Goal: Information Seeking & Learning: Understand process/instructions

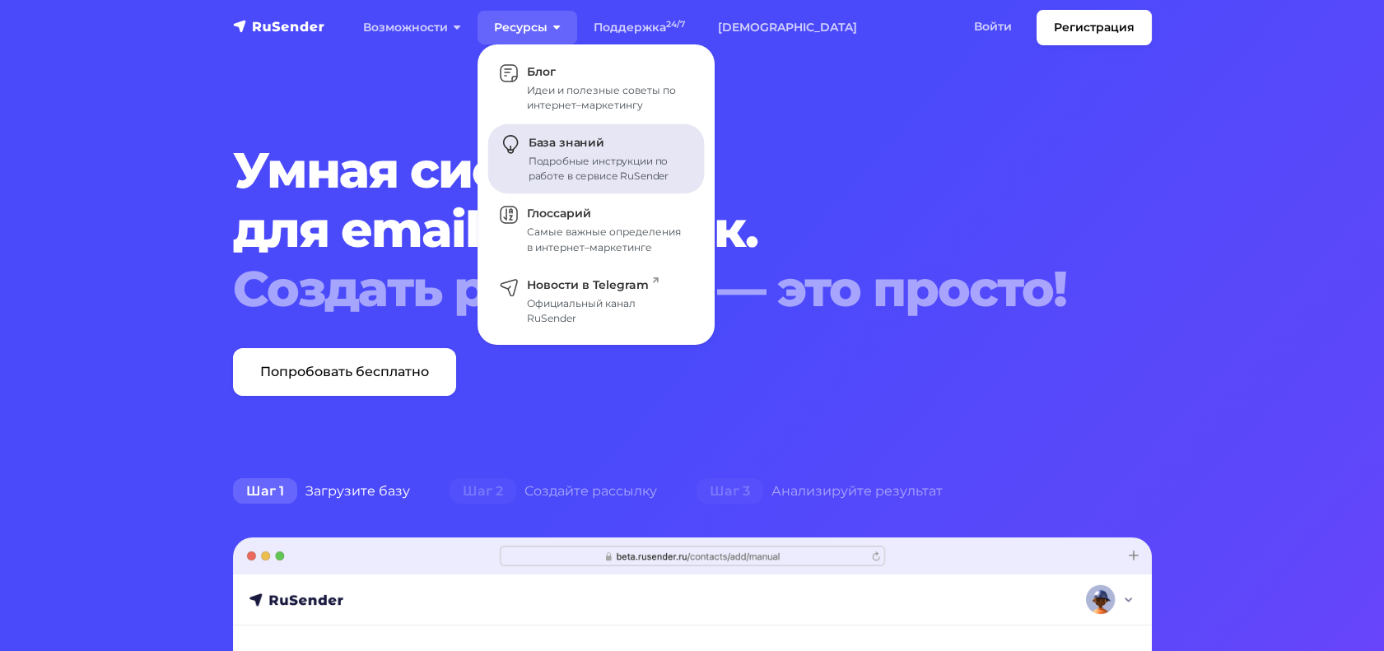
click at [563, 154] on div "Подробные инструкции по работе в сервисе RuSender" at bounding box center [606, 169] width 156 height 30
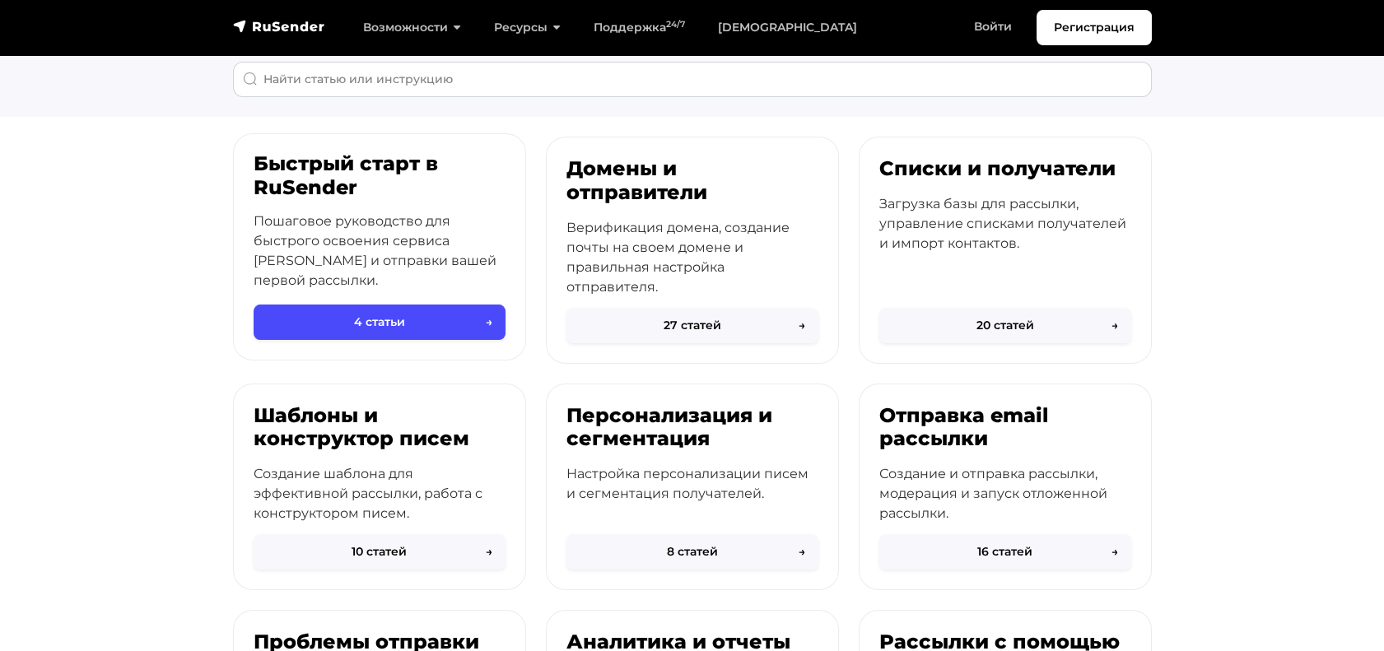
scroll to position [38, 0]
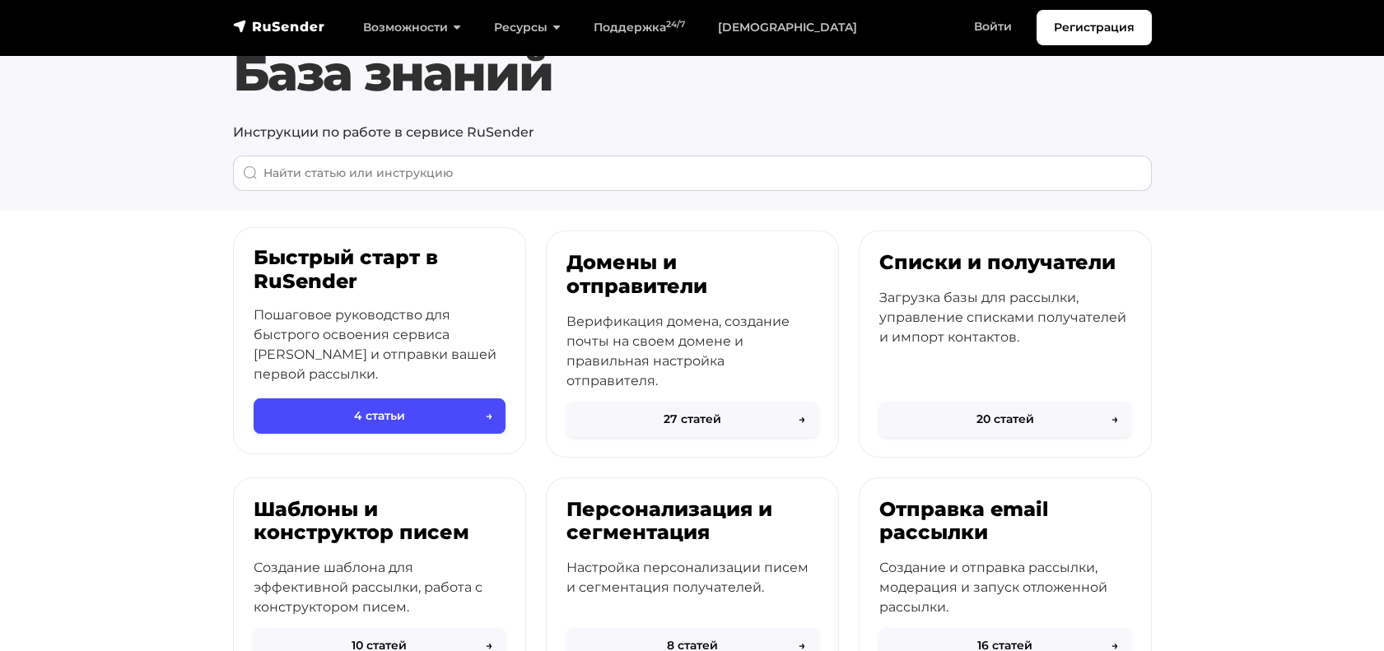
click at [458, 322] on p "Пошаговое руководство для быстрого освоения сервиса [PERSON_NAME] и отправки ва…" at bounding box center [380, 344] width 252 height 79
